Goal: Entertainment & Leisure: Consume media (video, audio)

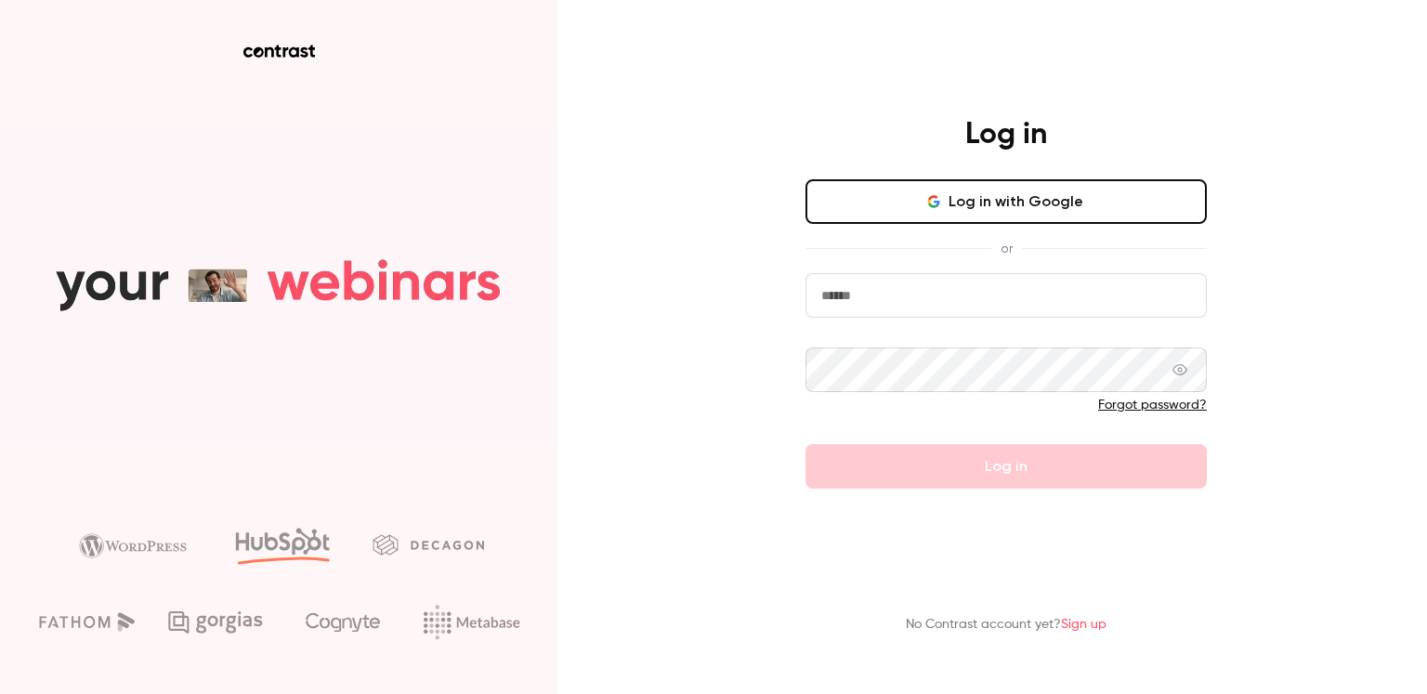
click at [946, 218] on button "Log in with Google" at bounding box center [1006, 201] width 401 height 45
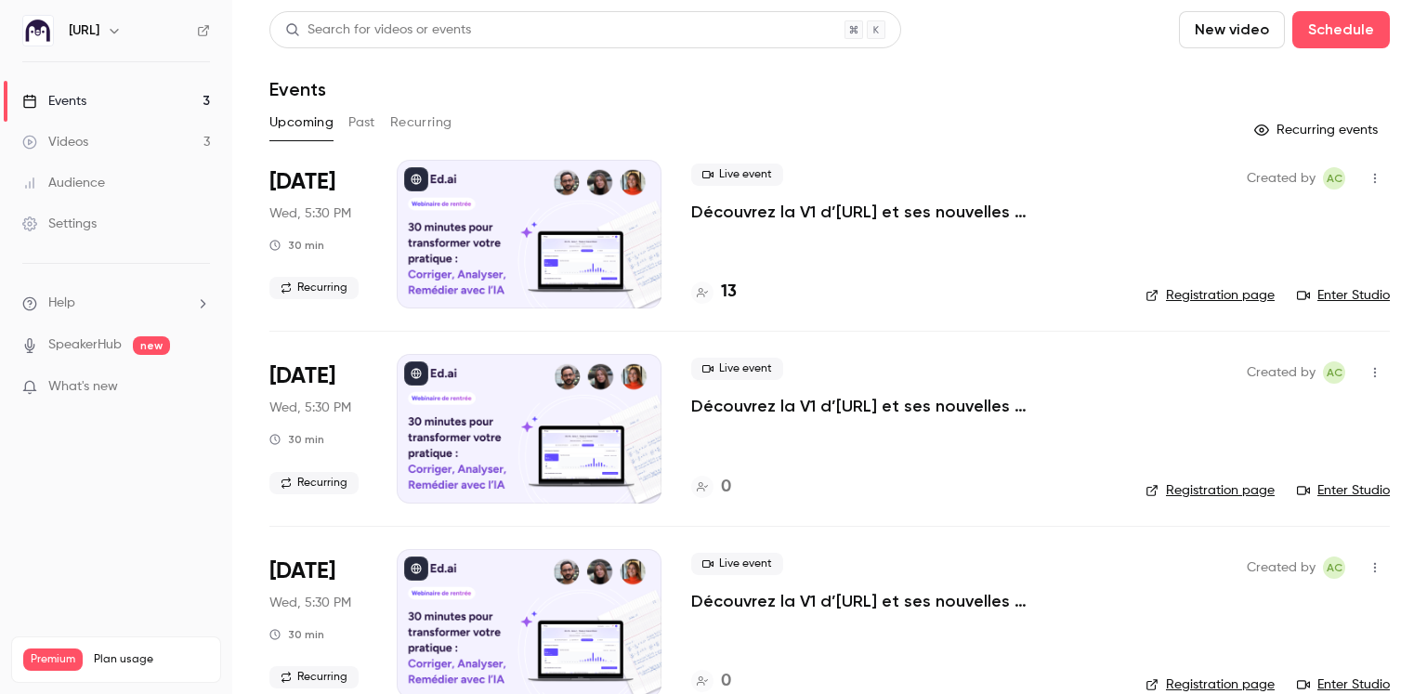
scroll to position [7, 0]
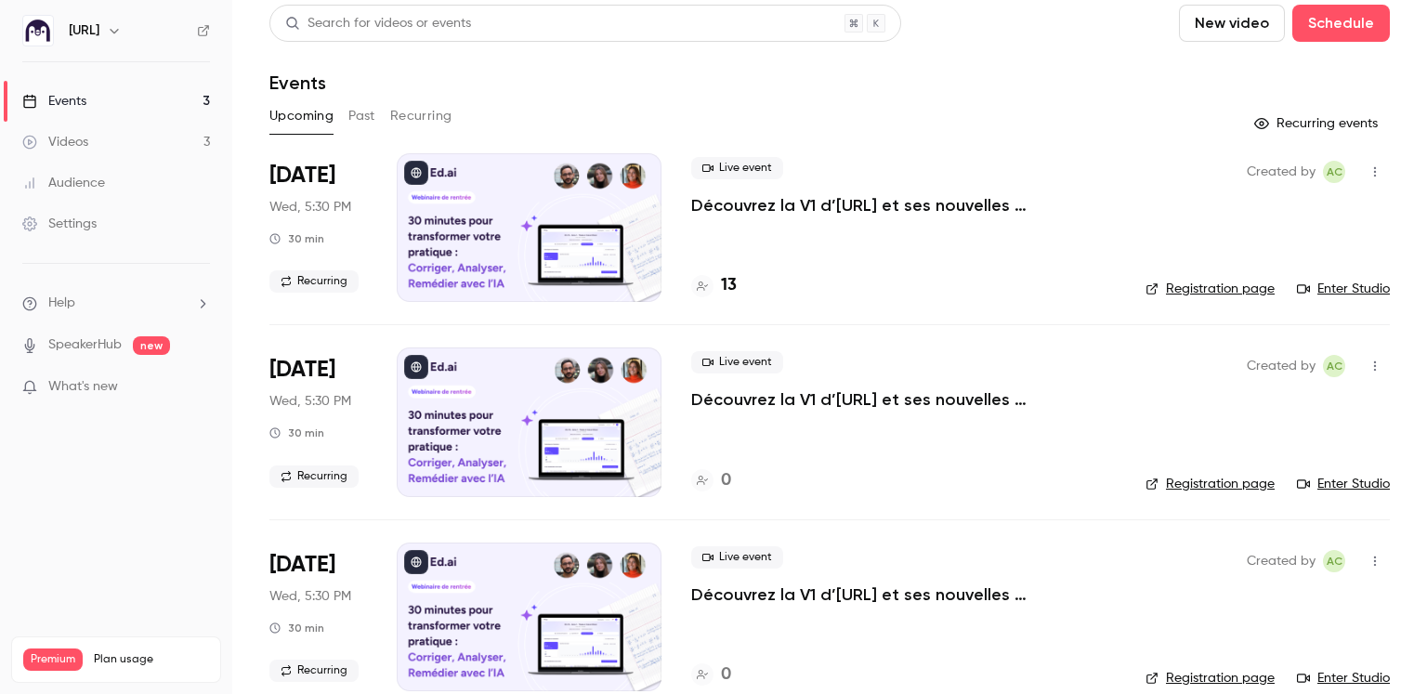
click at [89, 138] on link "Videos 3" at bounding box center [116, 142] width 232 height 41
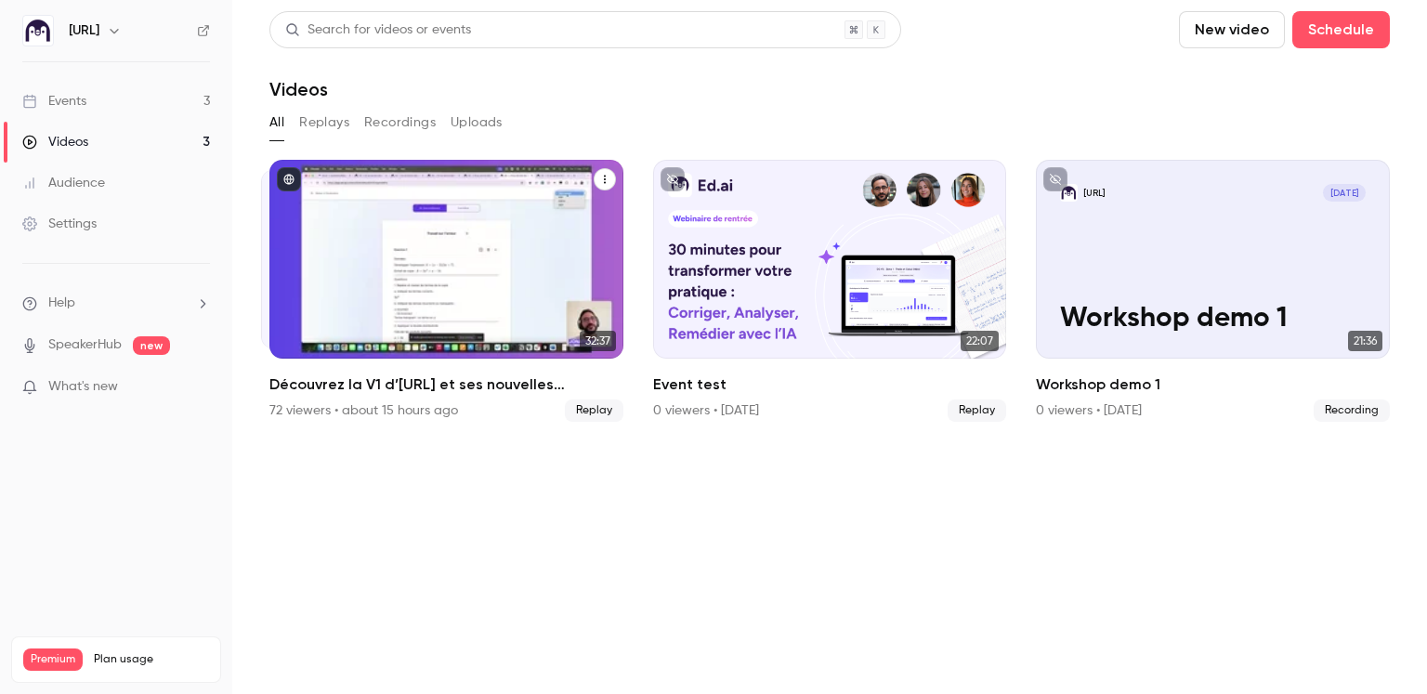
click at [400, 306] on div "Découvrez la V1 d’Ed.ai et ses nouvelles fonctionnalités !" at bounding box center [446, 259] width 354 height 199
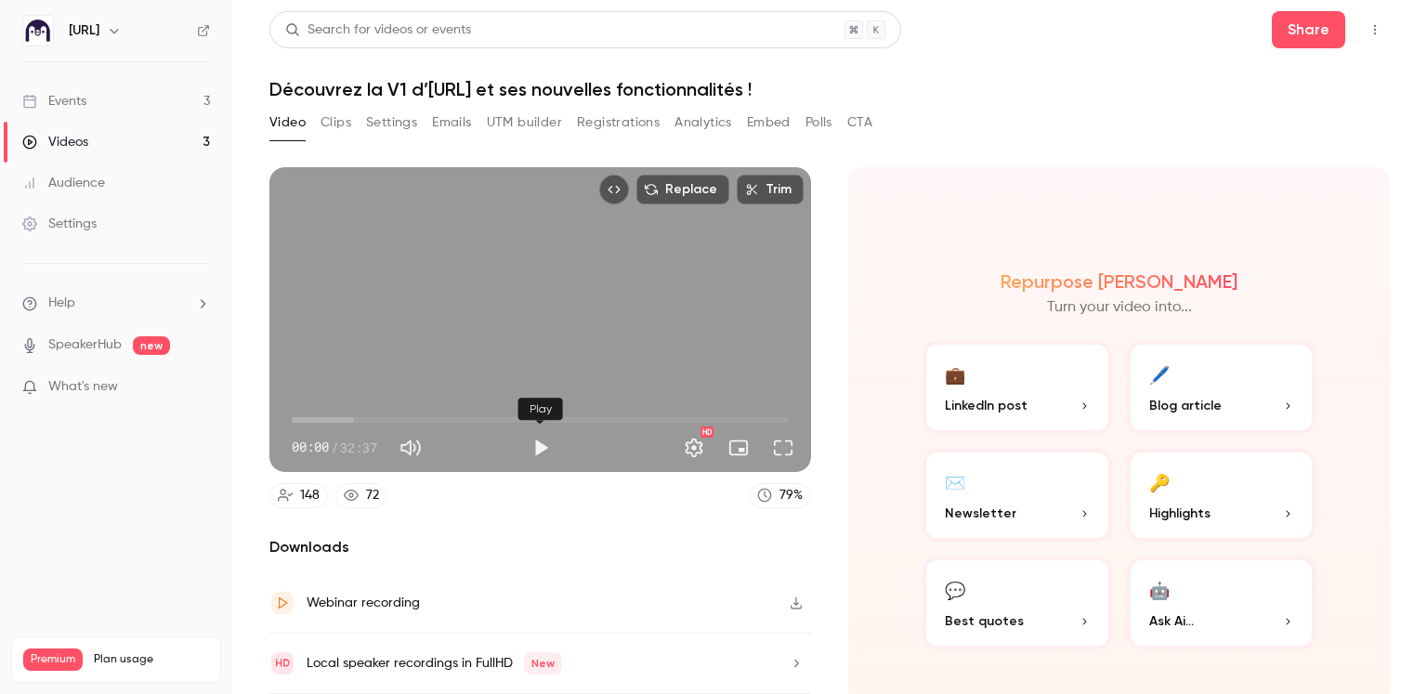
click at [537, 445] on button "Play" at bounding box center [540, 447] width 37 height 37
click at [784, 451] on button "Full screen" at bounding box center [783, 447] width 37 height 37
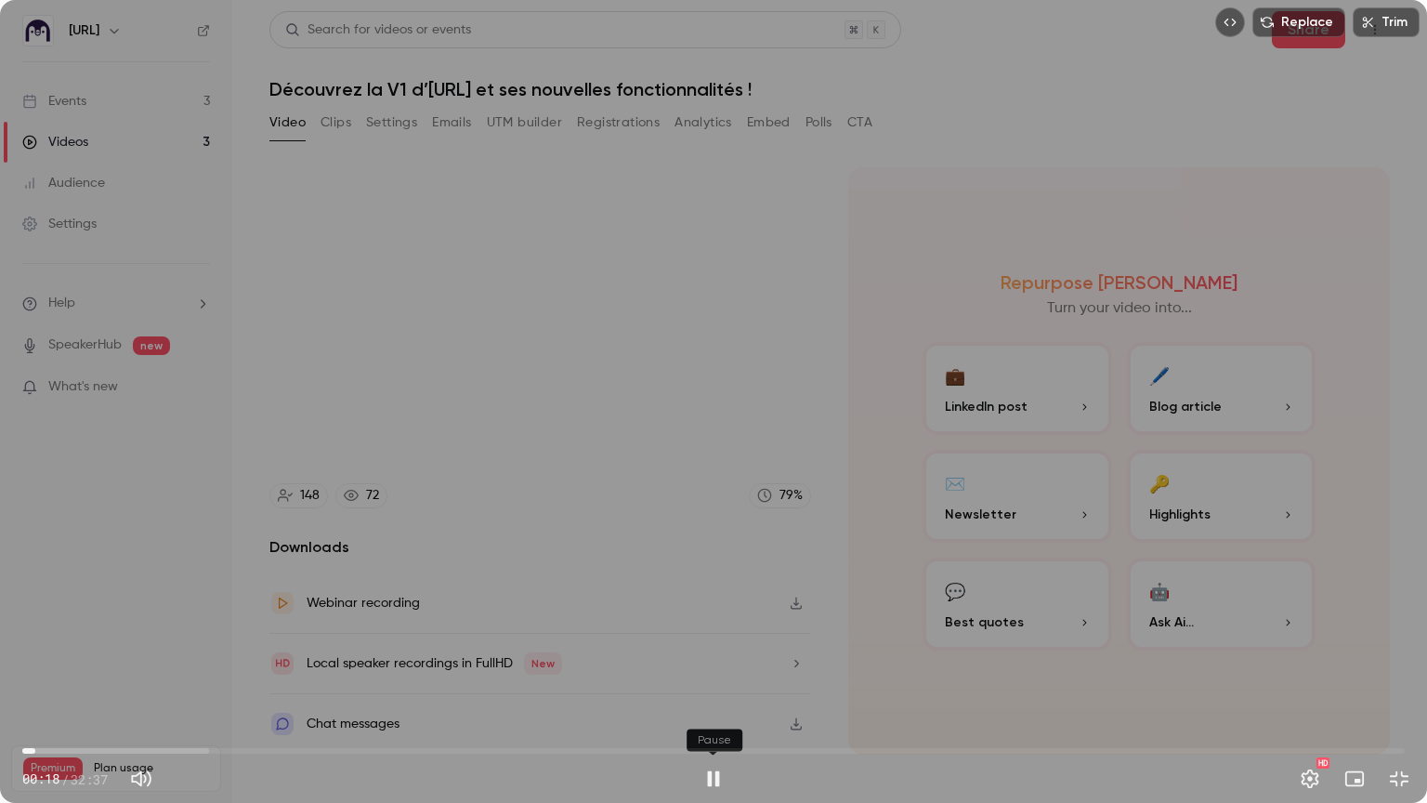
click at [710, 693] on button "Pause" at bounding box center [713, 778] width 37 height 37
click at [710, 693] on button "Play" at bounding box center [713, 778] width 37 height 37
click at [710, 693] on button "Pause" at bounding box center [713, 778] width 37 height 37
click at [710, 693] on button "Play" at bounding box center [713, 778] width 37 height 37
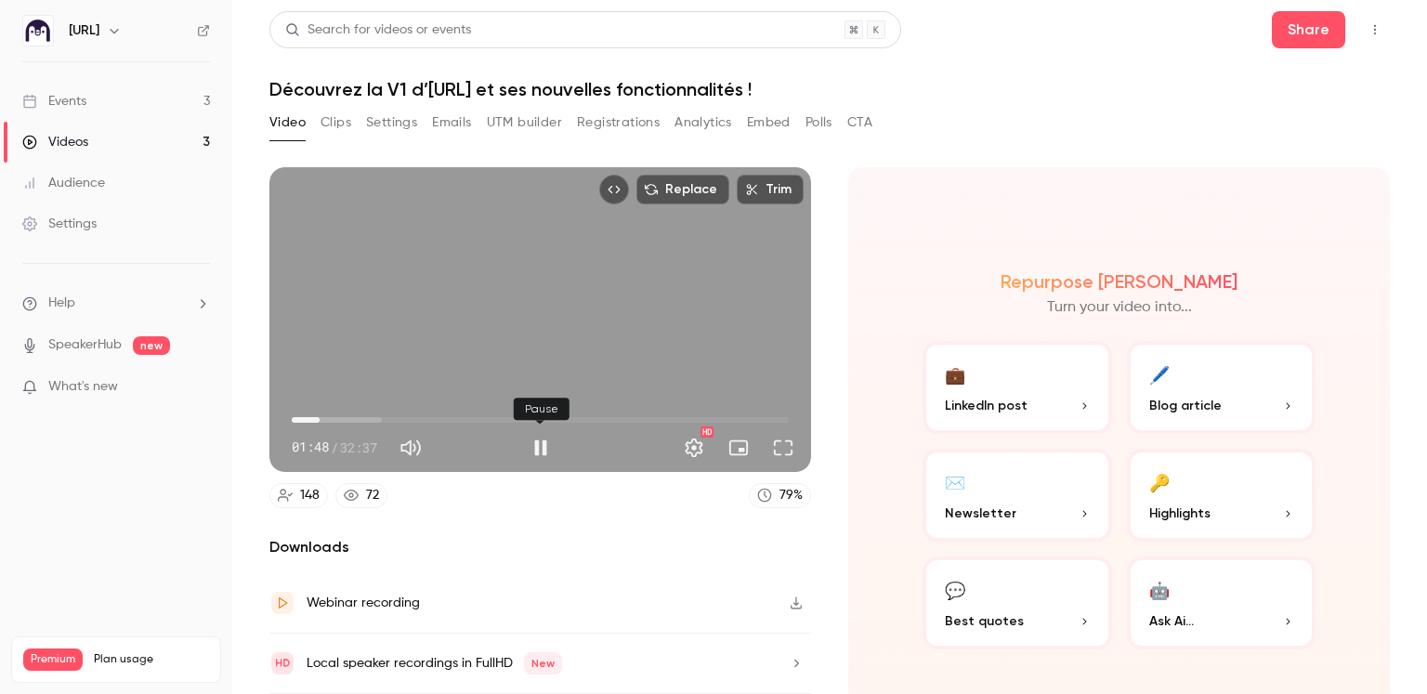
click at [534, 452] on button "Pause" at bounding box center [540, 447] width 37 height 37
click at [544, 447] on button "Play" at bounding box center [540, 447] width 37 height 37
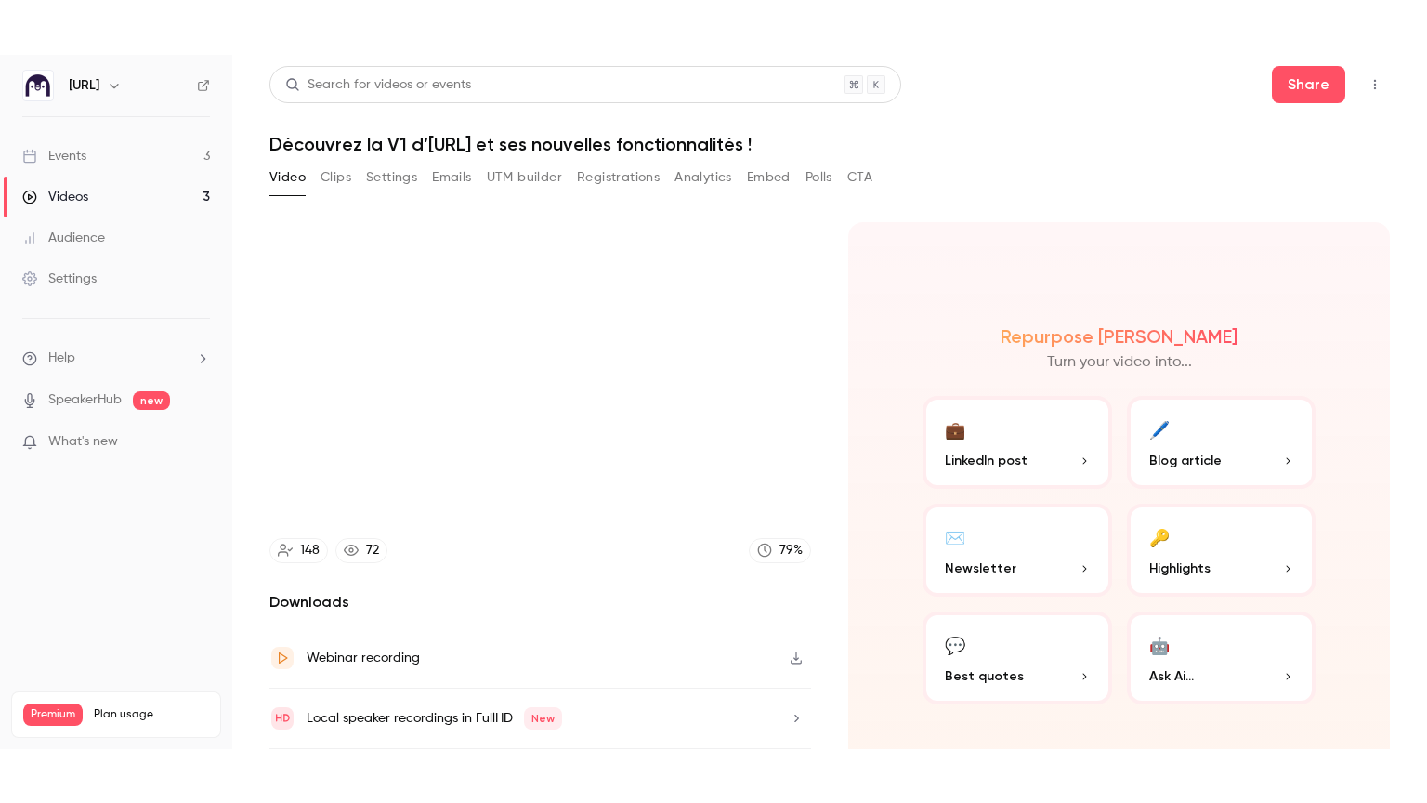
scroll to position [59, 0]
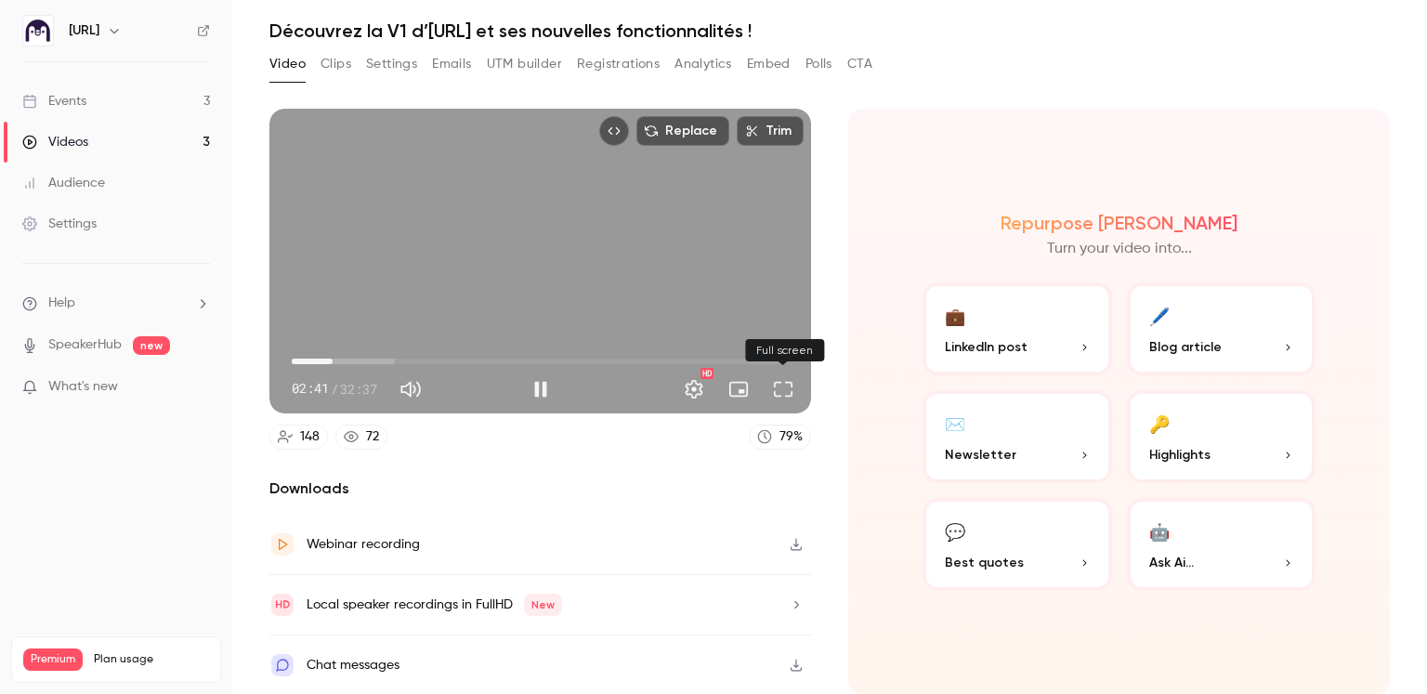
click at [782, 388] on button "Full screen" at bounding box center [783, 389] width 37 height 37
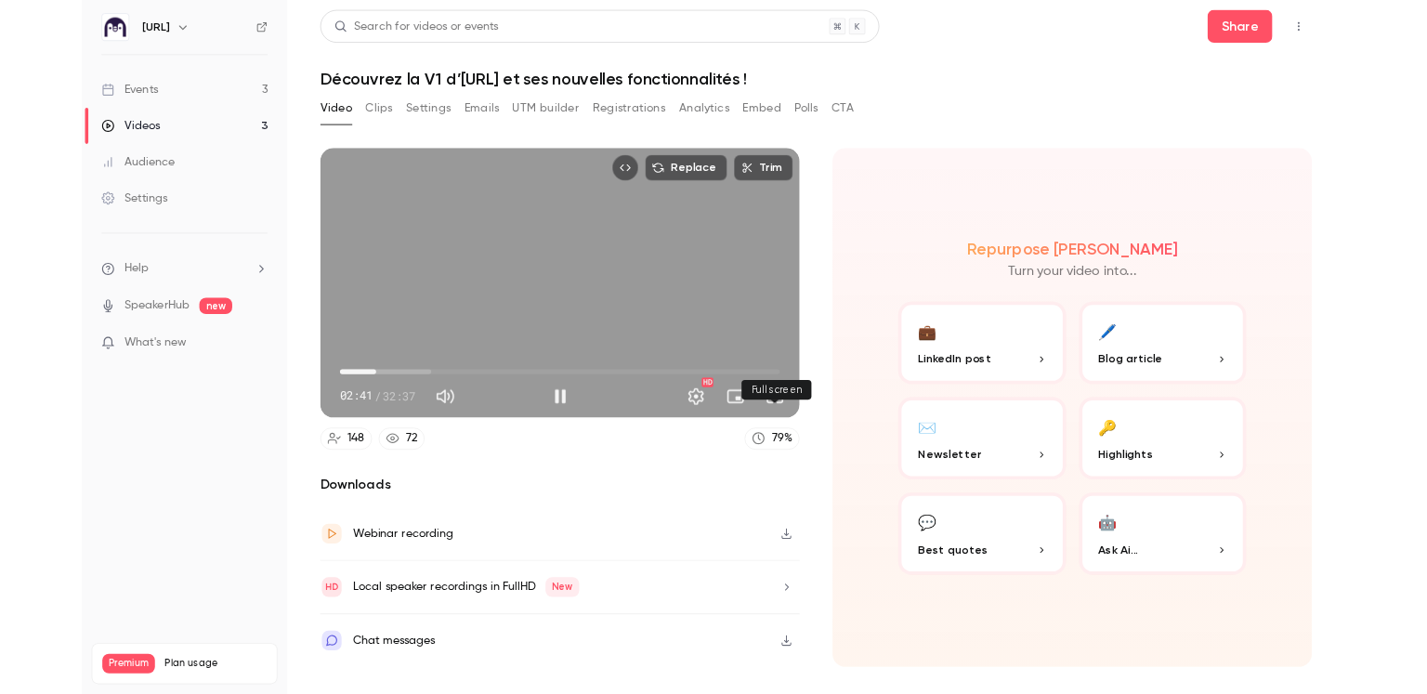
scroll to position [0, 0]
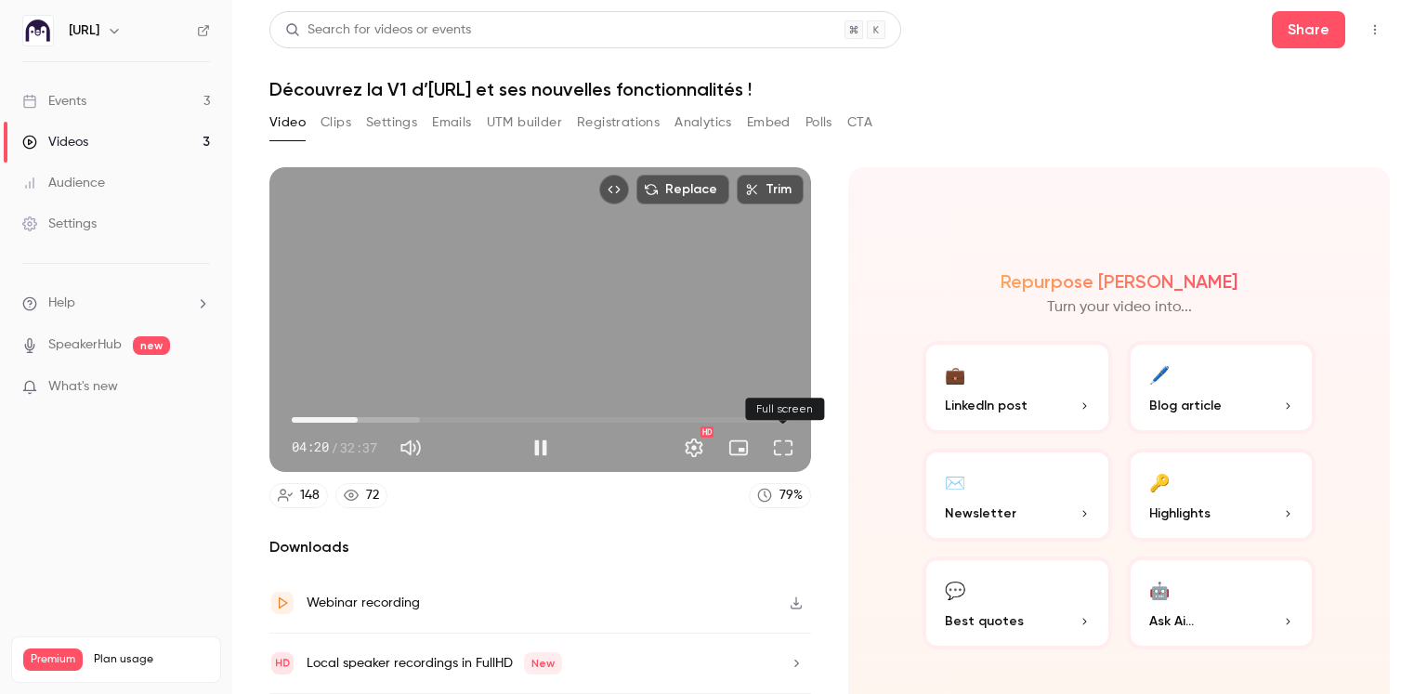
click at [777, 450] on button "Full screen" at bounding box center [783, 447] width 37 height 37
click at [782, 449] on button "Full screen" at bounding box center [783, 447] width 37 height 37
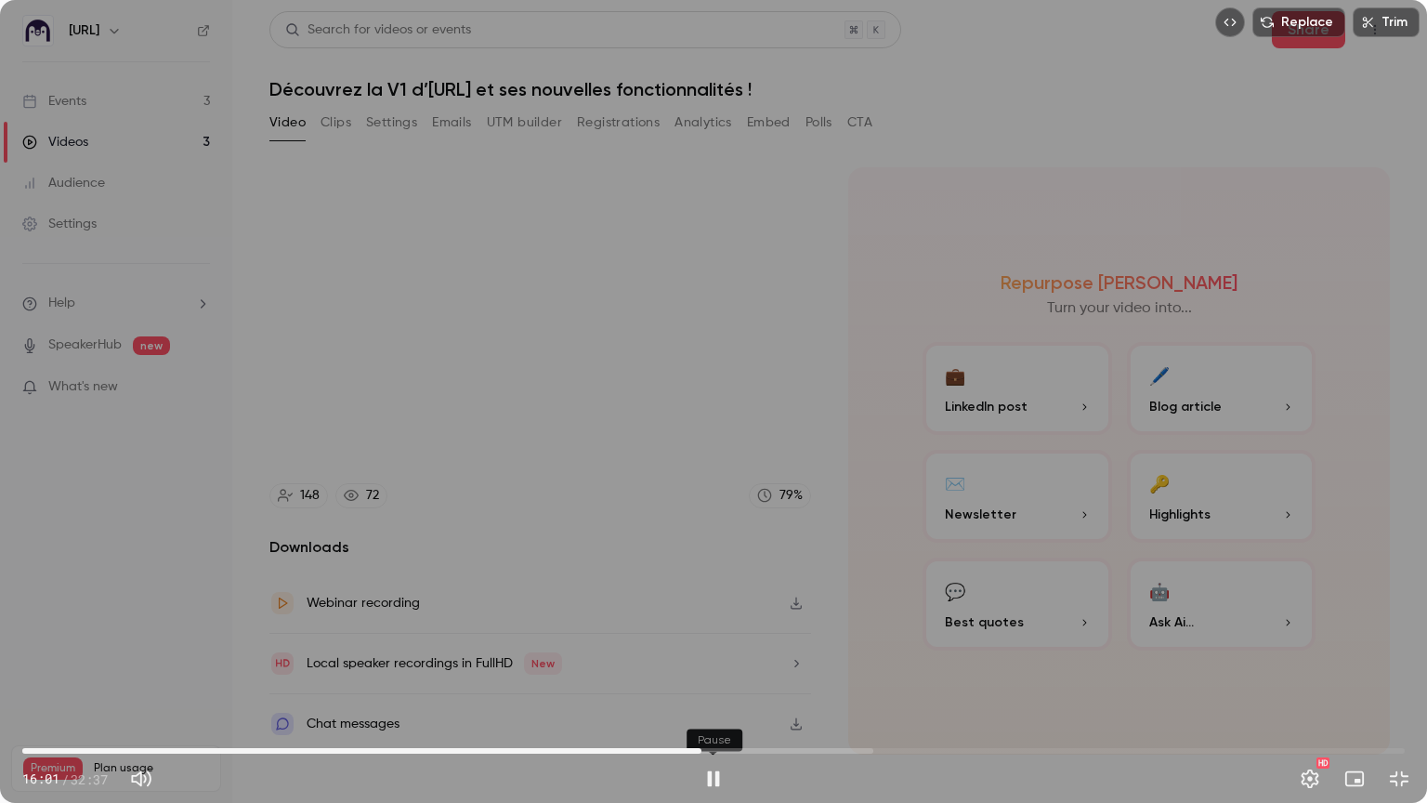
click at [714, 693] on button "Pause" at bounding box center [713, 778] width 37 height 37
click at [714, 693] on button "Play" at bounding box center [713, 778] width 37 height 37
click at [714, 693] on button "Pause" at bounding box center [713, 778] width 37 height 37
click at [714, 693] on button "Play" at bounding box center [713, 778] width 37 height 37
click at [720, 693] on button "Pause" at bounding box center [713, 778] width 37 height 37
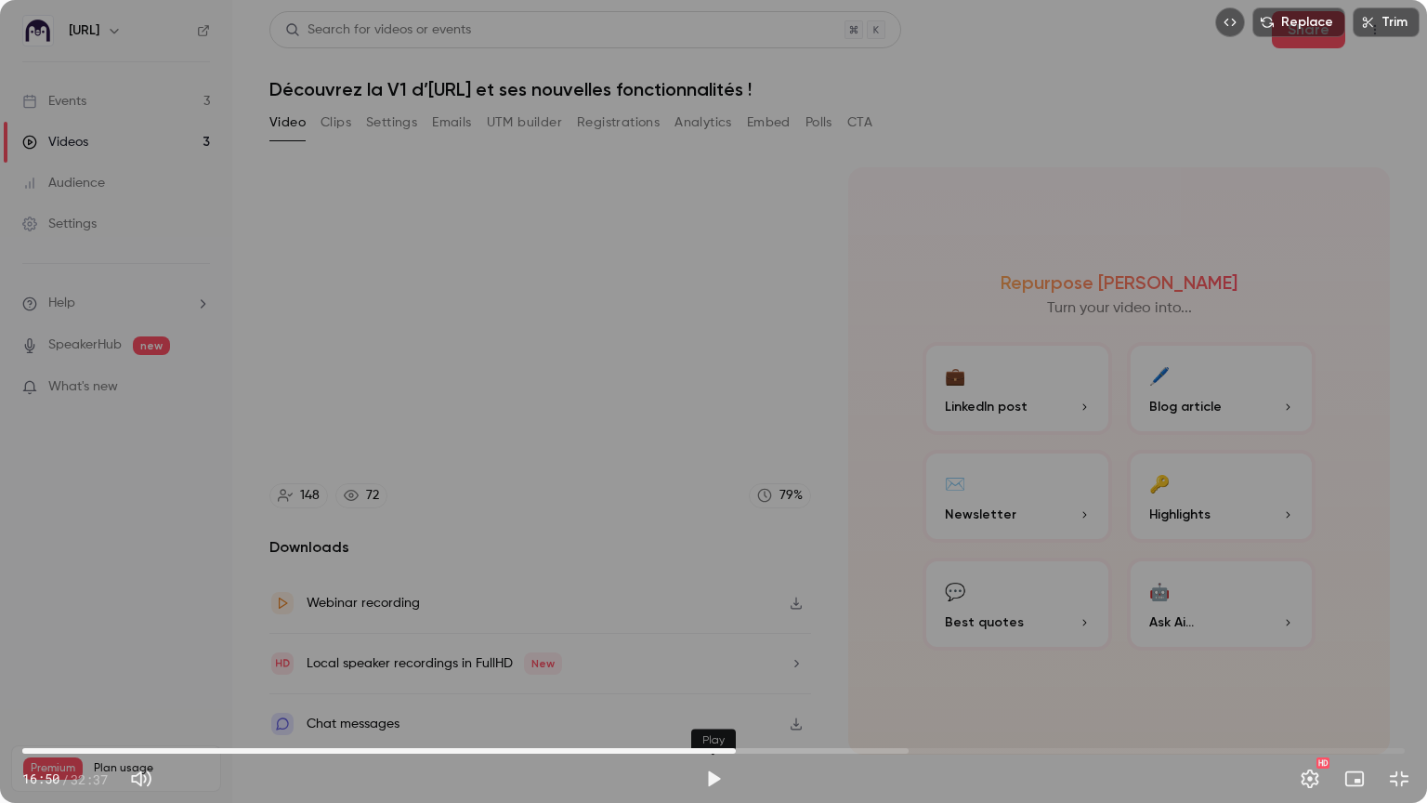
click at [715, 693] on button "Play" at bounding box center [713, 778] width 37 height 37
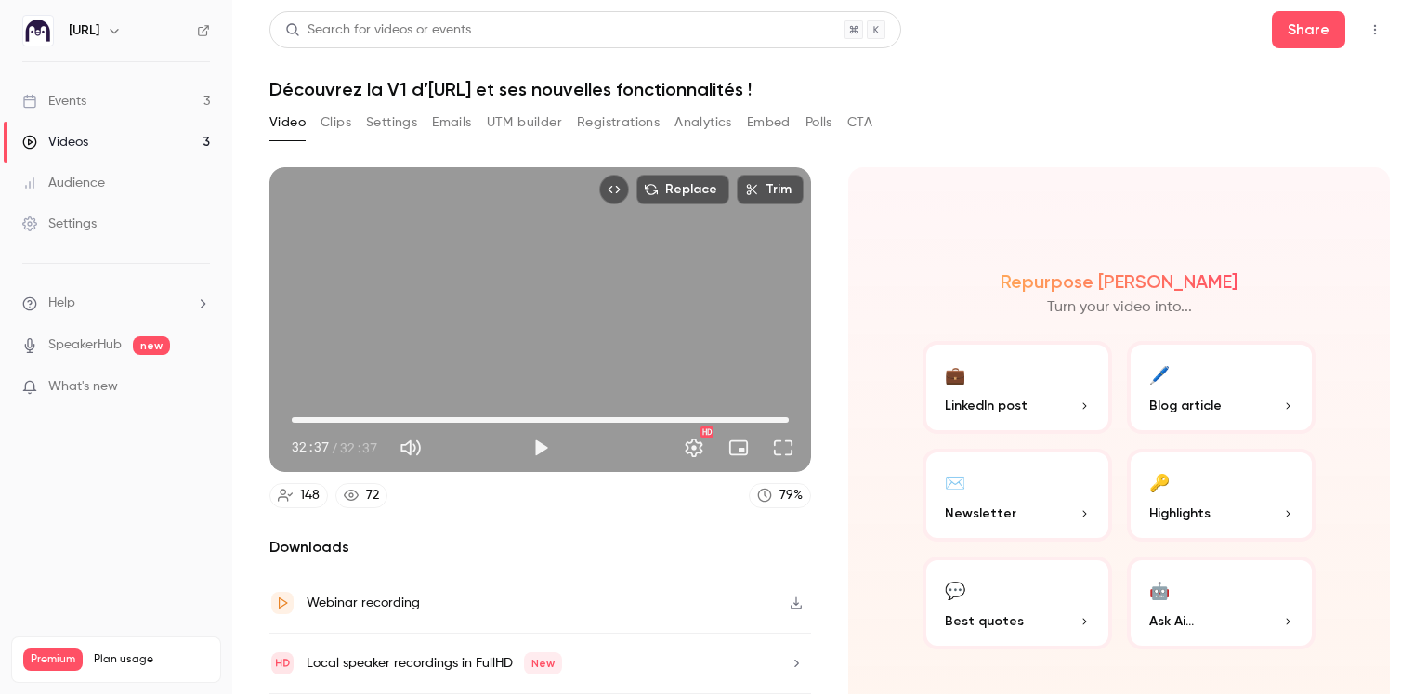
type input "******"
